Goal: Task Accomplishment & Management: Use online tool/utility

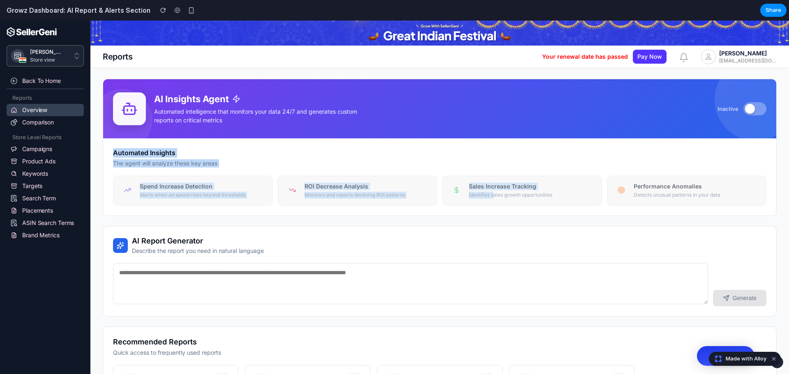
drag, startPoint x: 491, startPoint y: 198, endPoint x: 753, endPoint y: 111, distance: 275.5
click at [753, 111] on div "AI Insights Agent Automated intelligence that monitors your data 24/7 and gener…" at bounding box center [440, 147] width 674 height 137
click at [753, 111] on button at bounding box center [754, 108] width 23 height 13
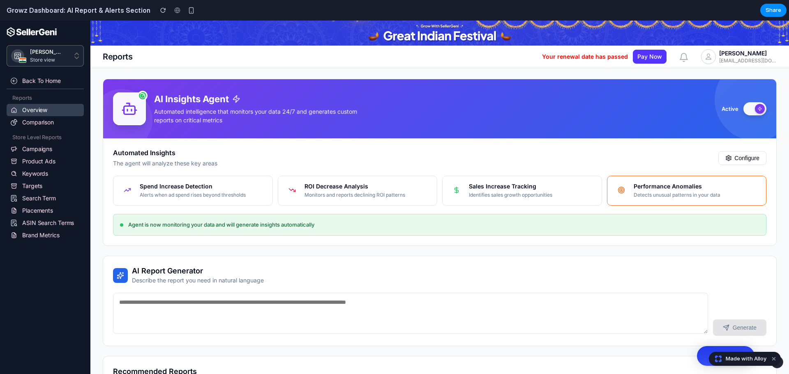
click at [625, 177] on div "Performance Anomalies Detects unusual patterns in your data" at bounding box center [687, 191] width 160 height 30
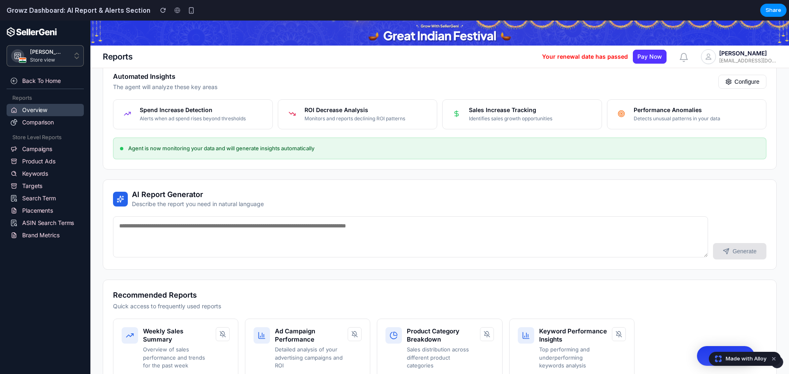
scroll to position [77, 0]
click at [739, 85] on button "Configure" at bounding box center [742, 81] width 48 height 14
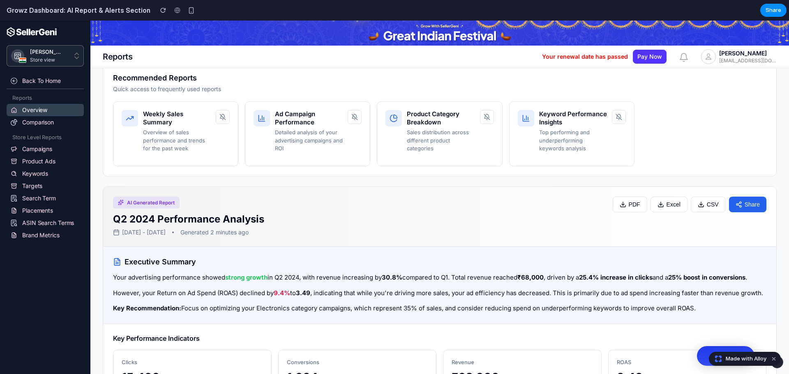
scroll to position [293, 0]
